Goal: Task Accomplishment & Management: Use online tool/utility

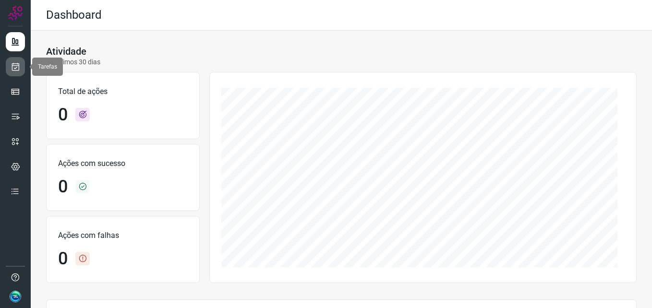
click at [21, 59] on link at bounding box center [15, 66] width 19 height 19
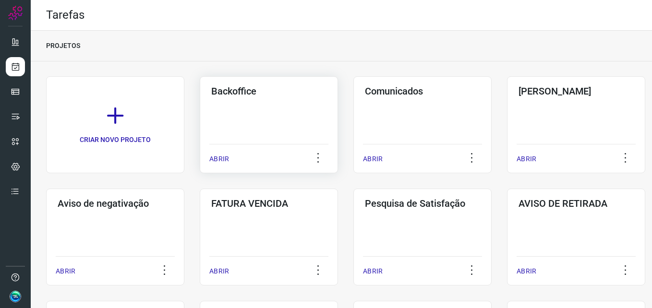
click at [233, 153] on div "ABRIR" at bounding box center [268, 156] width 119 height 24
click at [256, 124] on div "Backoffice ABRIR" at bounding box center [269, 124] width 138 height 97
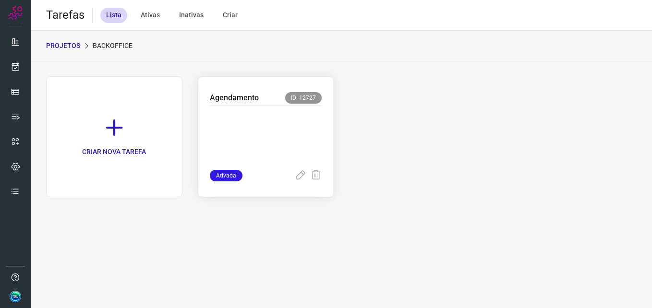
click at [250, 123] on p at bounding box center [266, 136] width 112 height 48
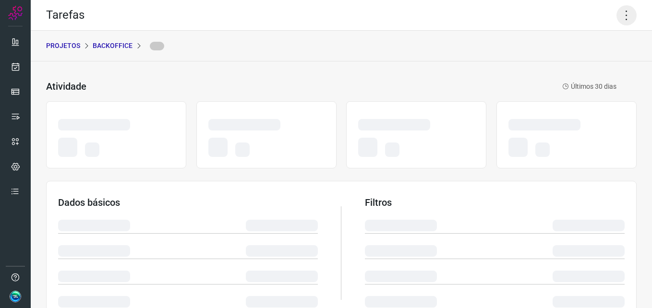
click at [619, 17] on icon at bounding box center [627, 15] width 20 height 20
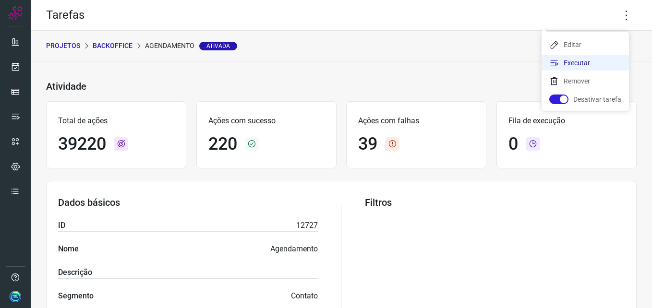
click at [583, 64] on li "Executar" at bounding box center [585, 62] width 87 height 15
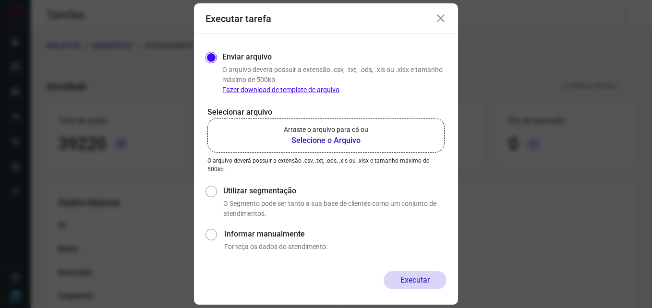
click at [315, 136] on b "Selecione o Arquivo" at bounding box center [326, 141] width 85 height 12
click at [0, 0] on input "Arraste o arquivo para cá ou Selecione o Arquivo" at bounding box center [0, 0] width 0 height 0
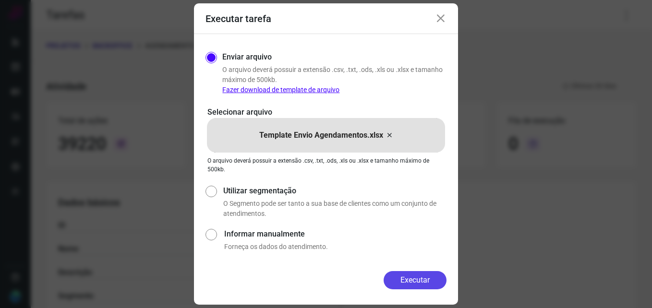
click at [419, 278] on button "Executar" at bounding box center [415, 280] width 63 height 18
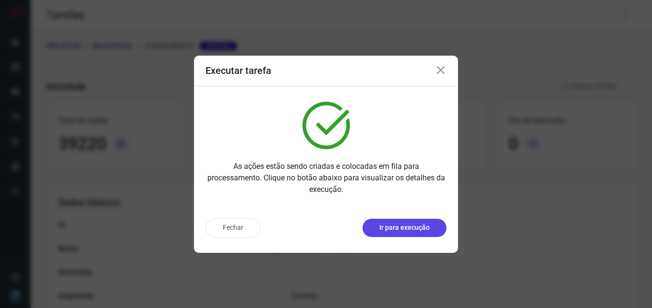
click at [421, 233] on button "Ir para execução" at bounding box center [405, 228] width 84 height 18
